Goal: Information Seeking & Learning: Learn about a topic

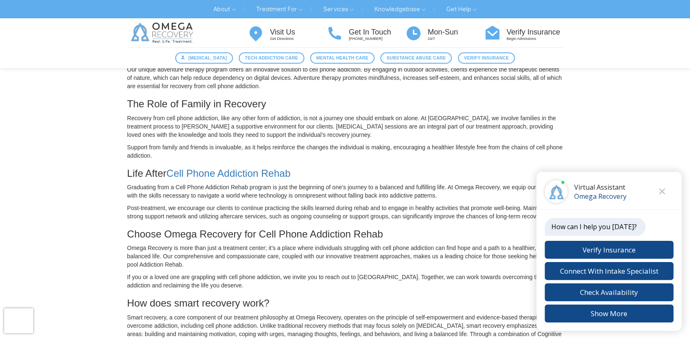
scroll to position [293, 0]
click at [662, 191] on icon "Close chat" at bounding box center [663, 191] width 6 height 6
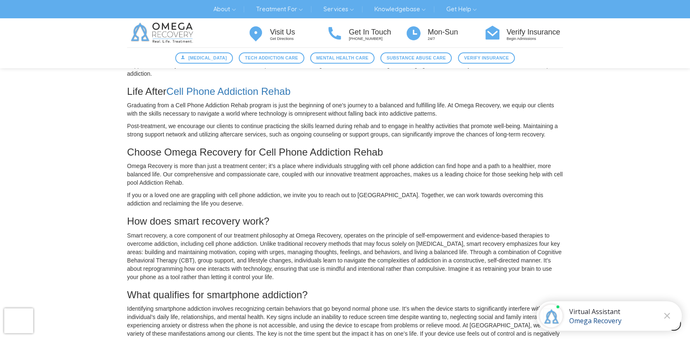
scroll to position [390, 0]
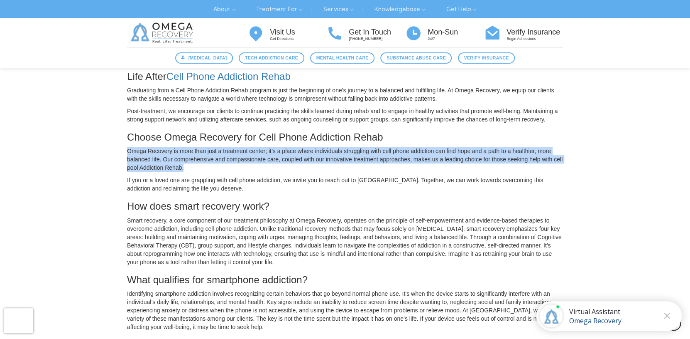
drag, startPoint x: 123, startPoint y: 148, endPoint x: 191, endPoint y: 169, distance: 70.9
click at [191, 169] on div "Understanding Cell Phone Addiction What Makes Cell Phone Addiction Rehab Import…" at bounding box center [345, 117] width 449 height 837
click at [191, 169] on p "Omega Recovery is more than just a treatment center; it’s a place where individ…" at bounding box center [345, 159] width 436 height 25
drag, startPoint x: 190, startPoint y: 167, endPoint x: 125, endPoint y: 149, distance: 67.7
click at [125, 149] on div "Understanding Cell Phone Addiction What Makes Cell Phone Addiction Rehab Import…" at bounding box center [345, 117] width 449 height 837
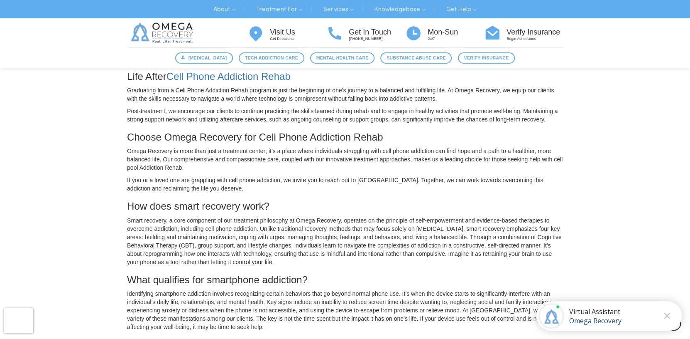
click at [55, 131] on div "Understanding Cell Phone Addiction What Makes Cell Phone Addiction Rehab Import…" at bounding box center [345, 117] width 690 height 862
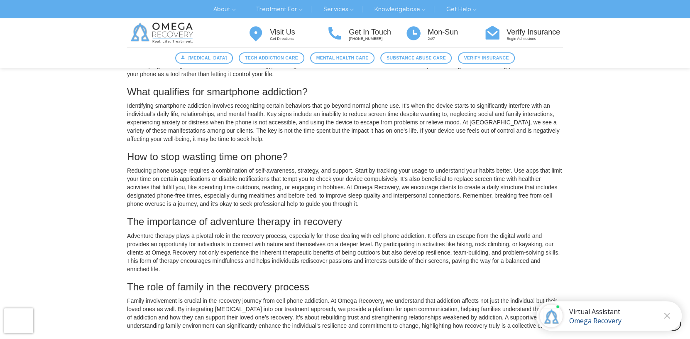
scroll to position [814, 0]
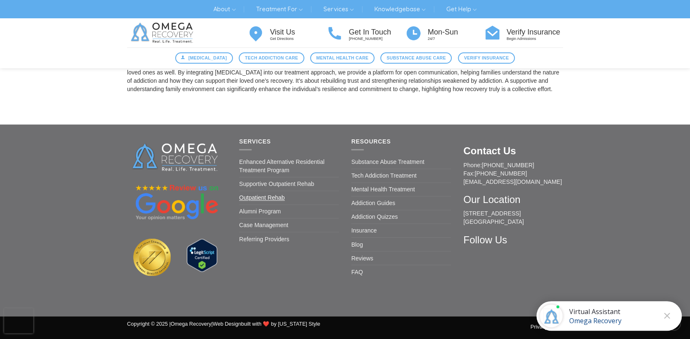
click at [266, 196] on link "Outpatient Rehab" at bounding box center [262, 197] width 46 height 13
